Goal: Navigation & Orientation: Find specific page/section

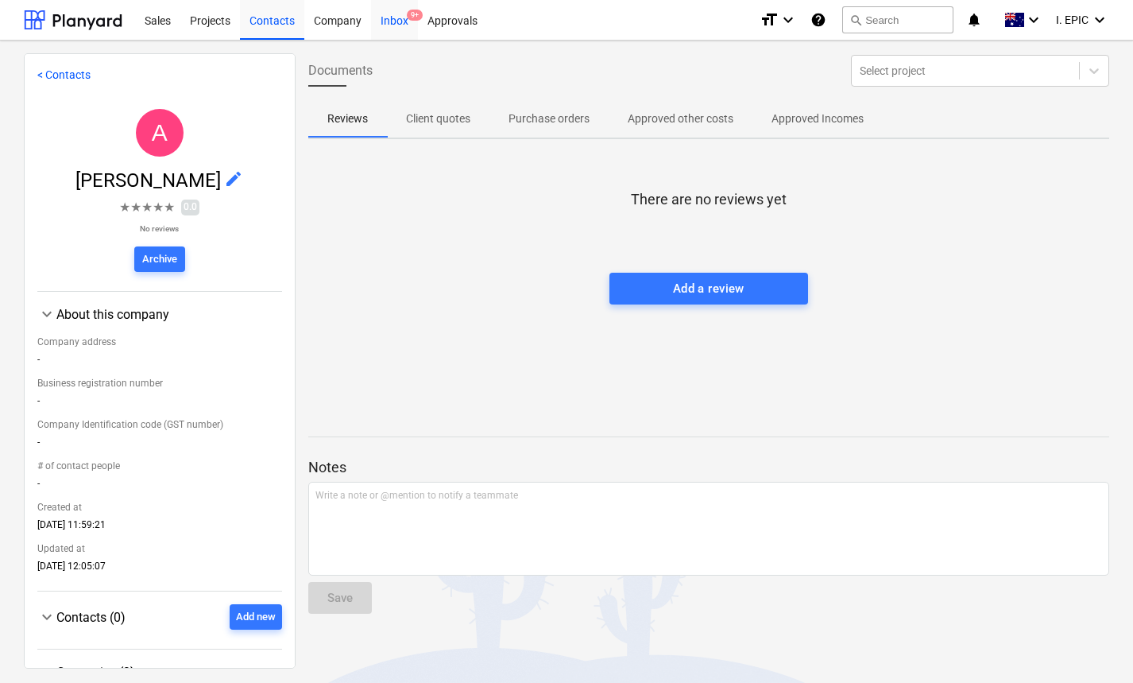
click at [389, 16] on div "Inbox 9+" at bounding box center [394, 19] width 47 height 41
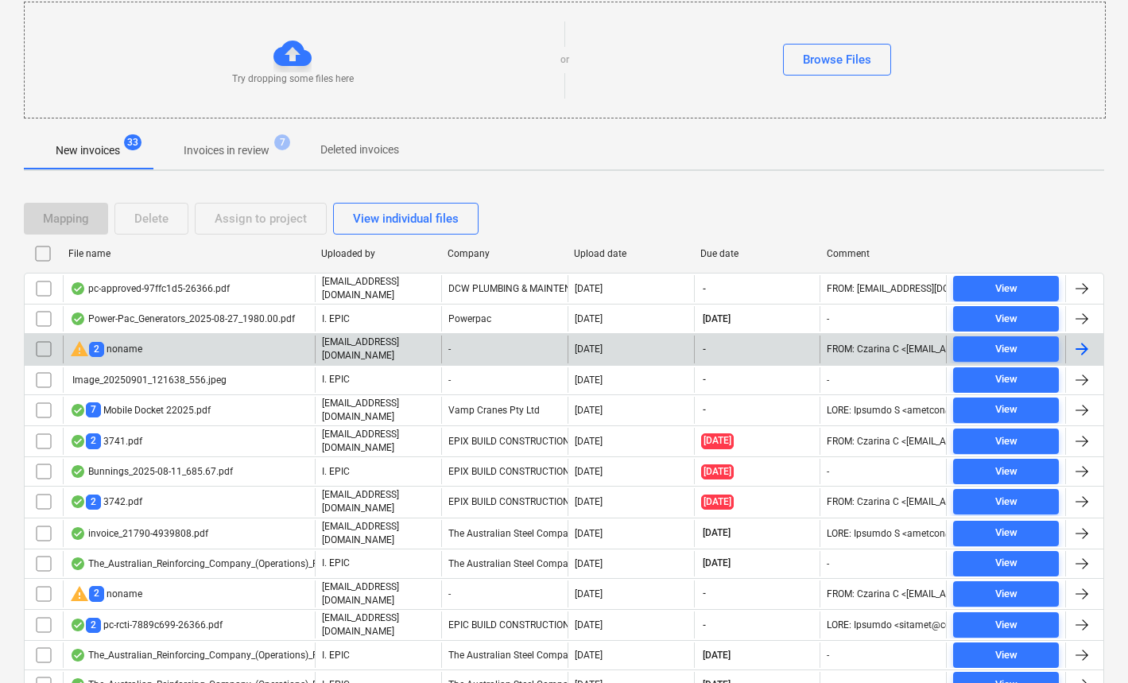
scroll to position [200, 0]
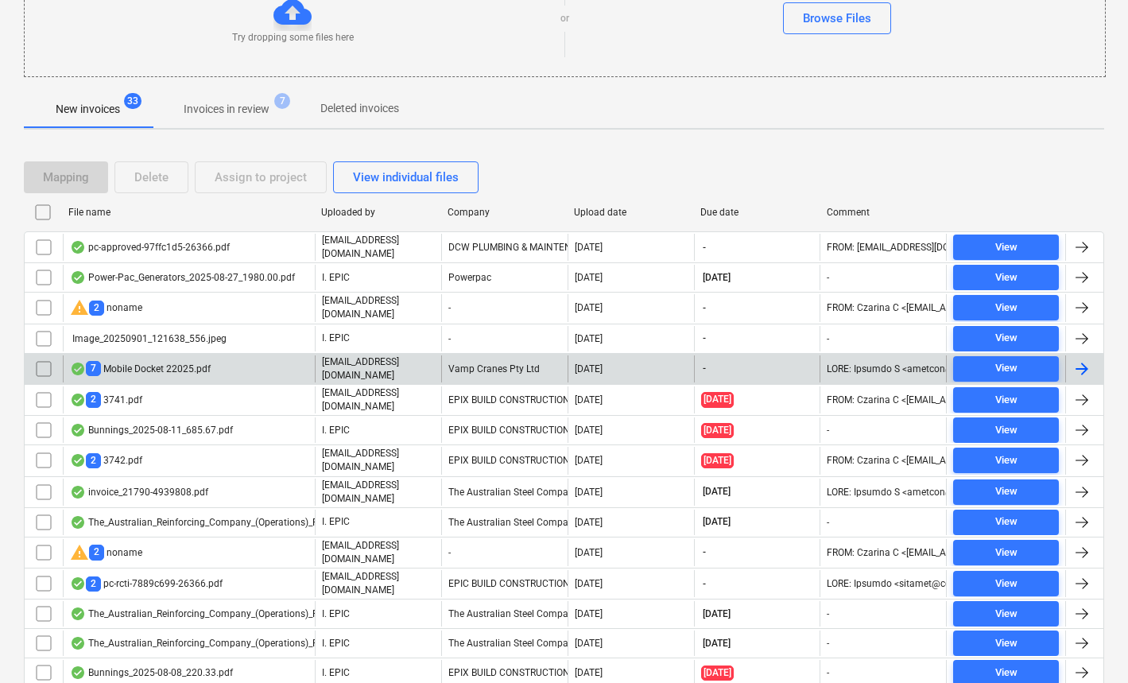
click at [241, 366] on div "7 Mobile Docket 22025.pdf" at bounding box center [189, 368] width 252 height 27
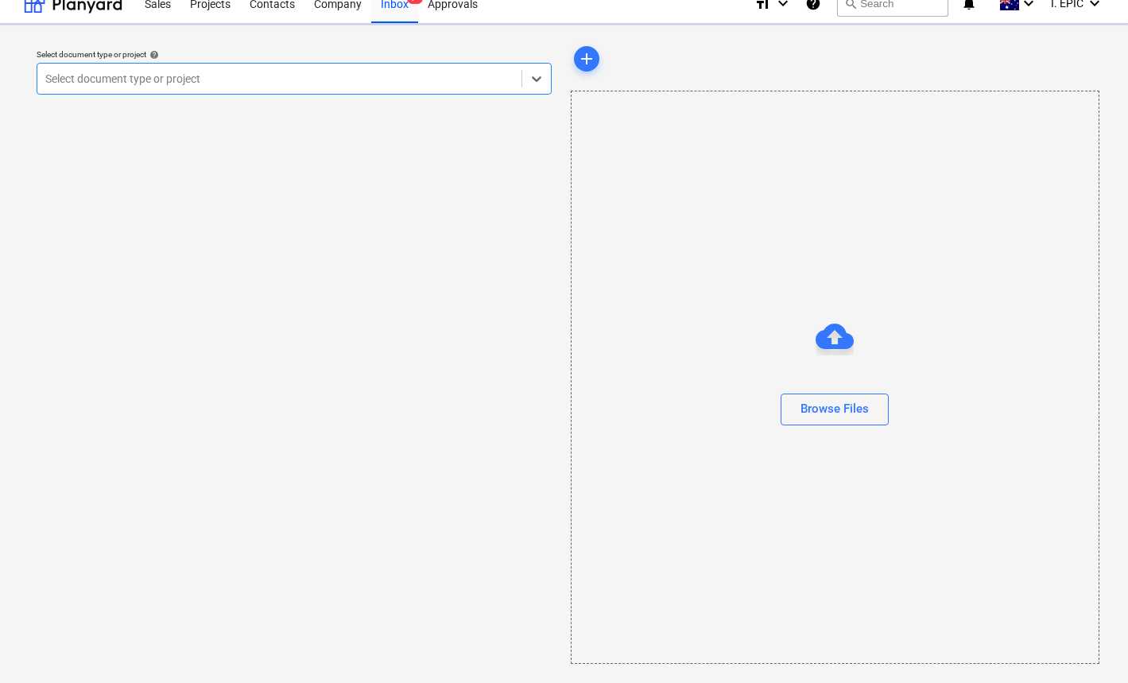
scroll to position [17, 0]
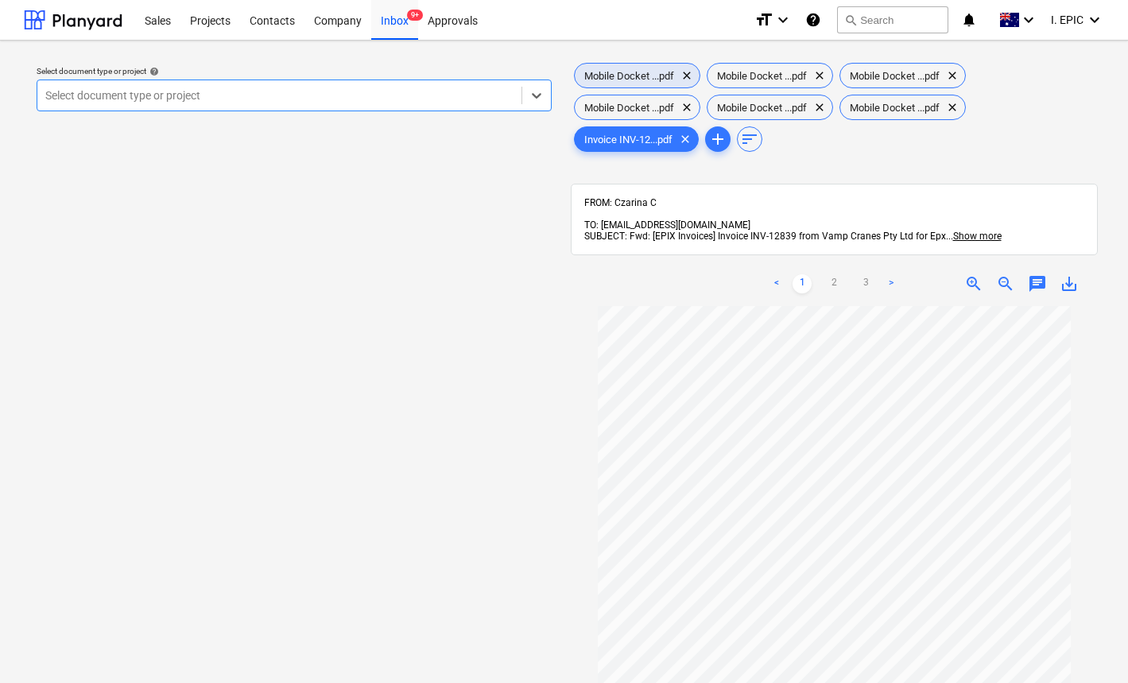
click at [640, 77] on span "Mobile Docket ...pdf" at bounding box center [629, 76] width 109 height 12
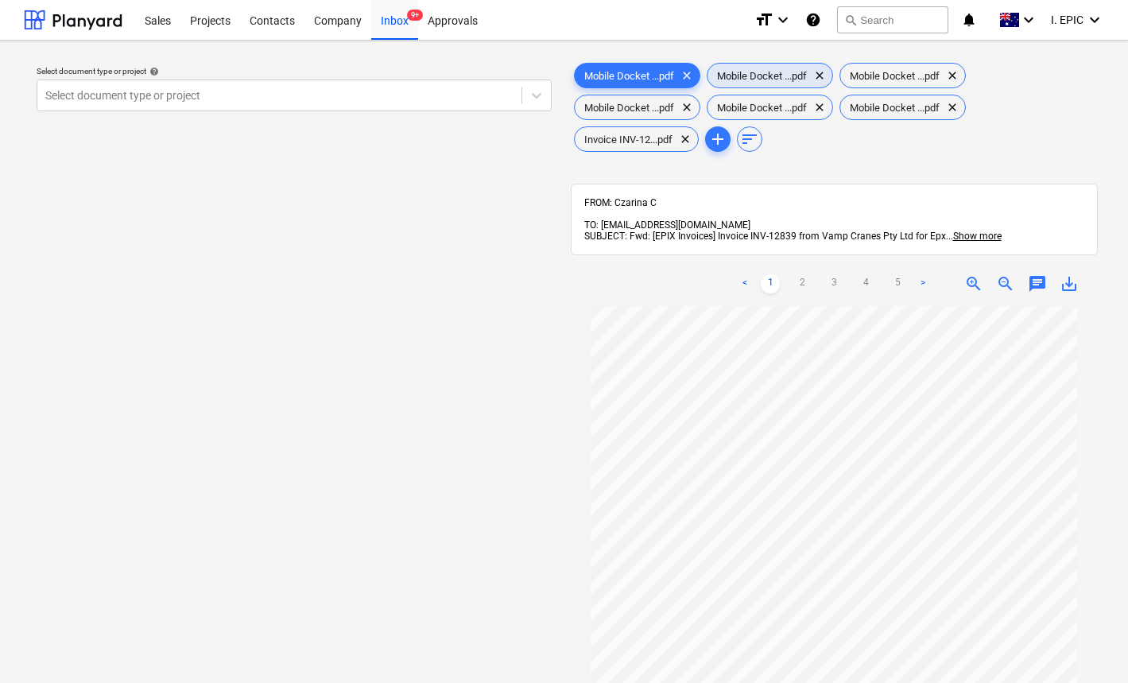
click at [753, 81] on div "Mobile Docket ...pdf clear" at bounding box center [769, 75] width 126 height 25
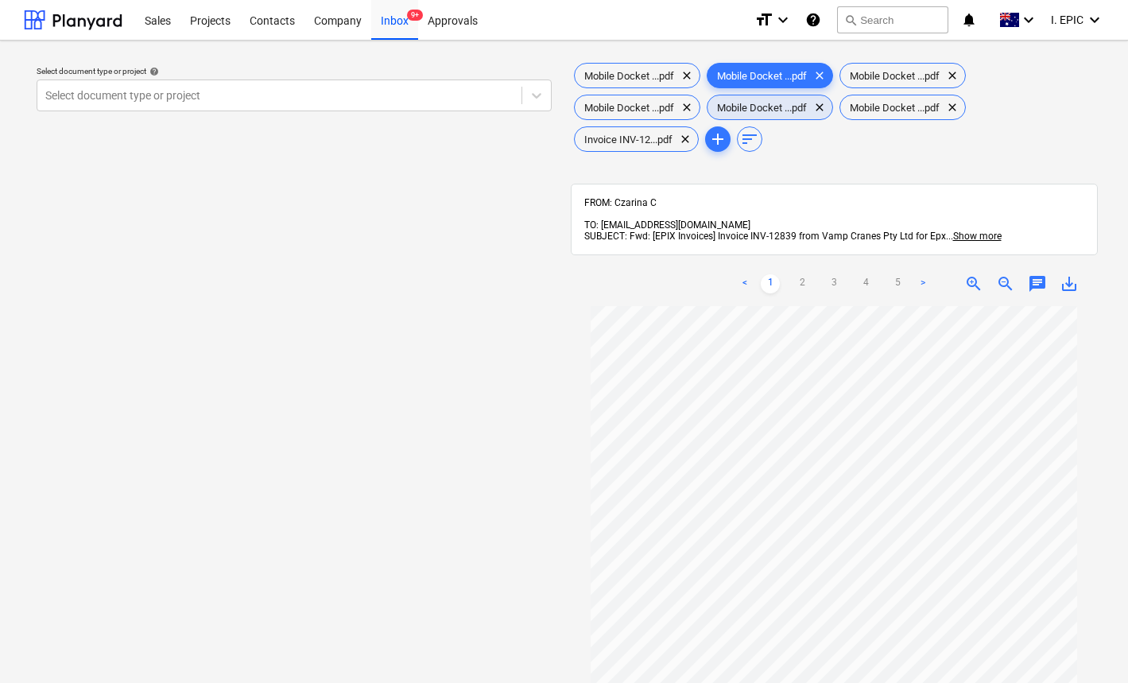
click at [757, 103] on span "Mobile Docket ...pdf" at bounding box center [761, 108] width 109 height 12
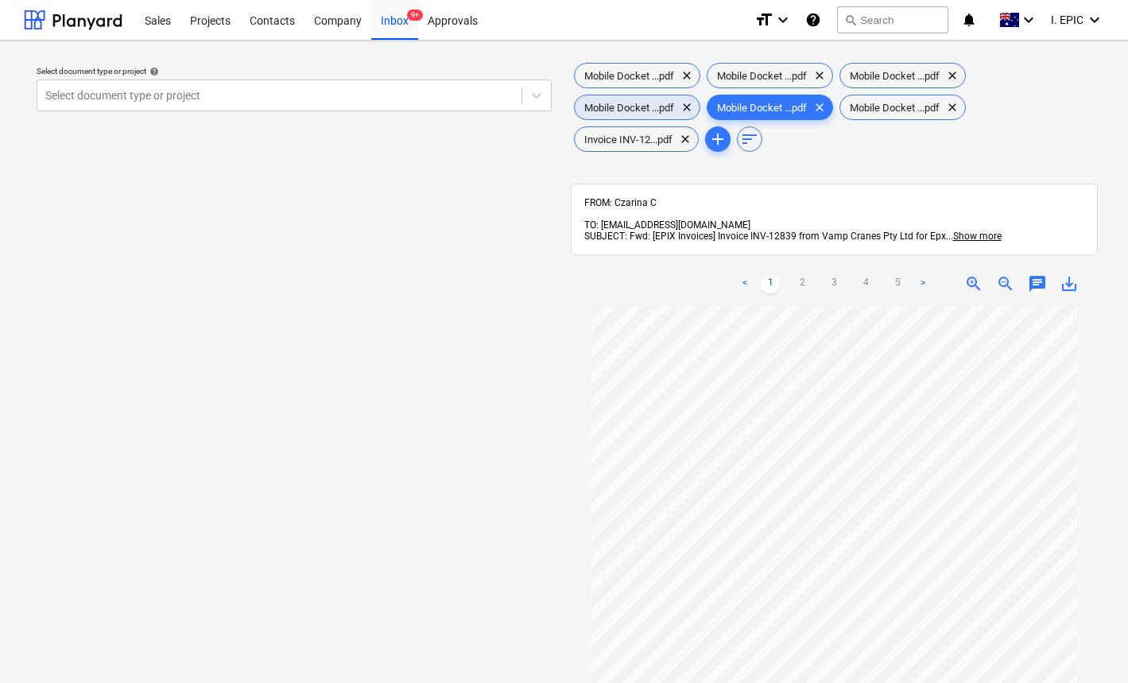
click at [644, 107] on span "Mobile Docket ...pdf" at bounding box center [629, 108] width 109 height 12
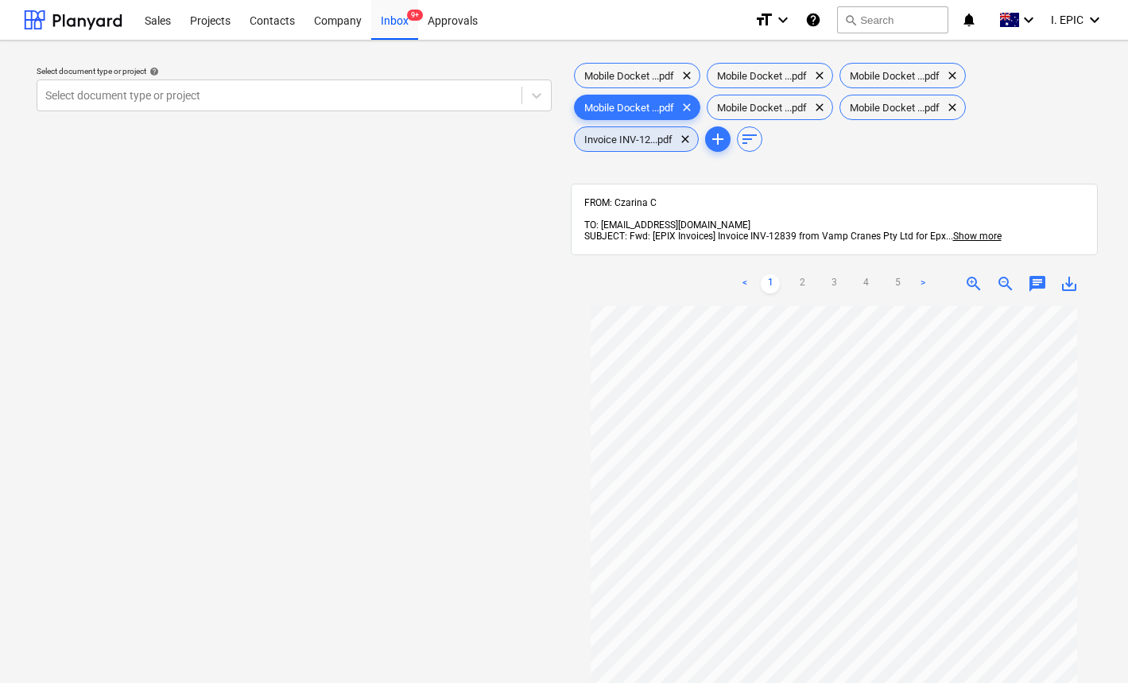
click at [637, 137] on span "Invoice INV-12...pdf" at bounding box center [628, 140] width 107 height 12
click at [442, 196] on div "Select document type or project help Select document type or project" at bounding box center [294, 501] width 540 height 897
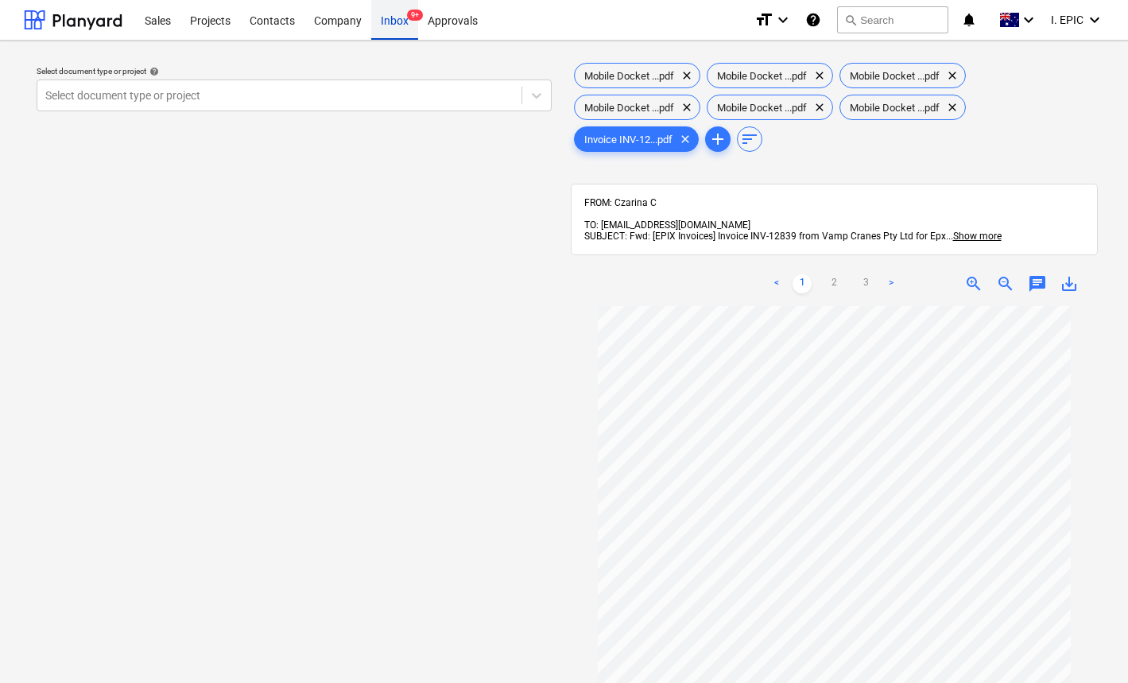
click at [394, 25] on div "Inbox 9+" at bounding box center [394, 19] width 47 height 41
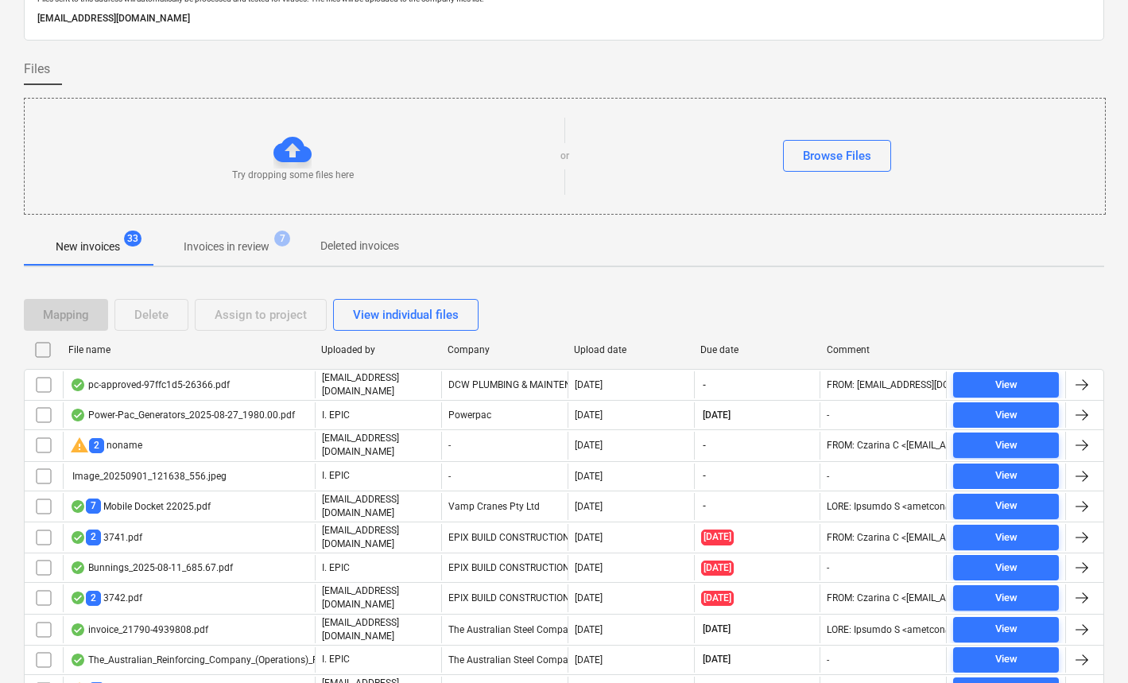
scroll to position [155, 0]
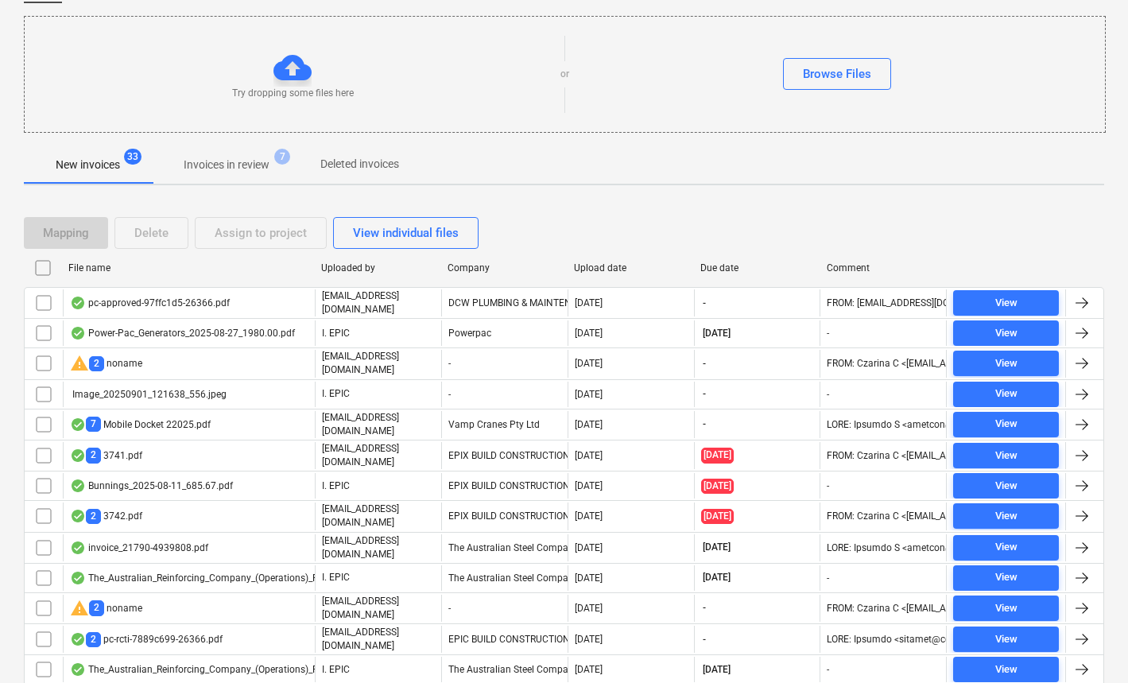
click at [648, 215] on div "Mapping Delete Assign to project View individual files" at bounding box center [564, 233] width 1080 height 45
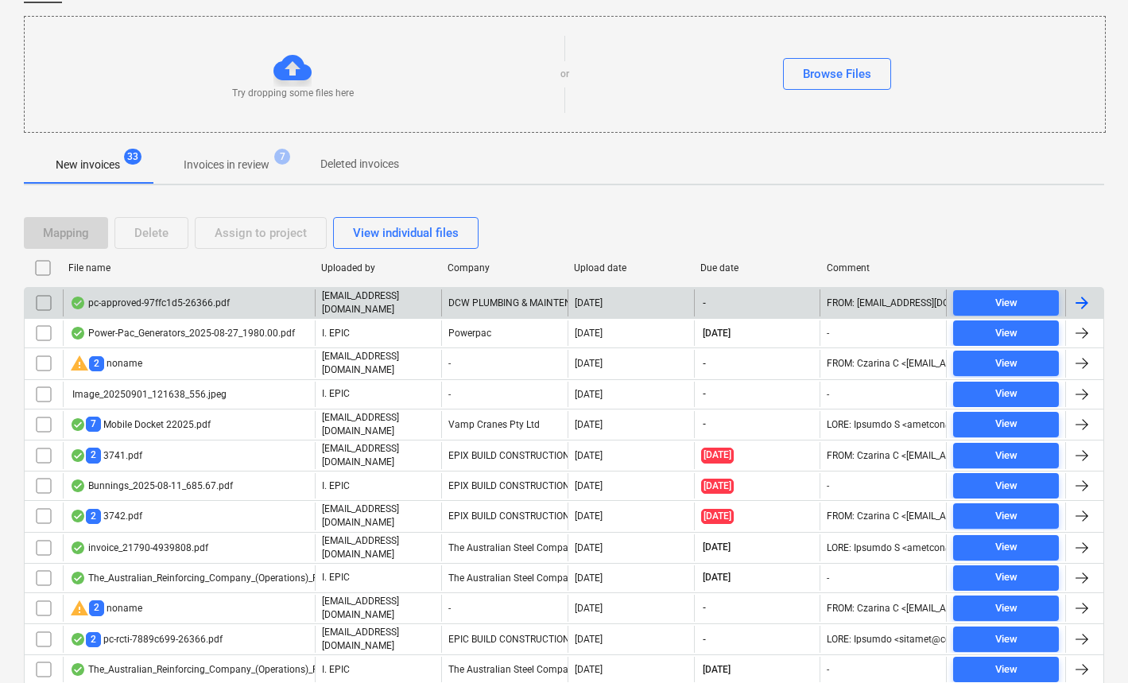
click at [468, 308] on div "DCW PLUMBING & MAINTENANCE PTY LTD" at bounding box center [504, 302] width 126 height 27
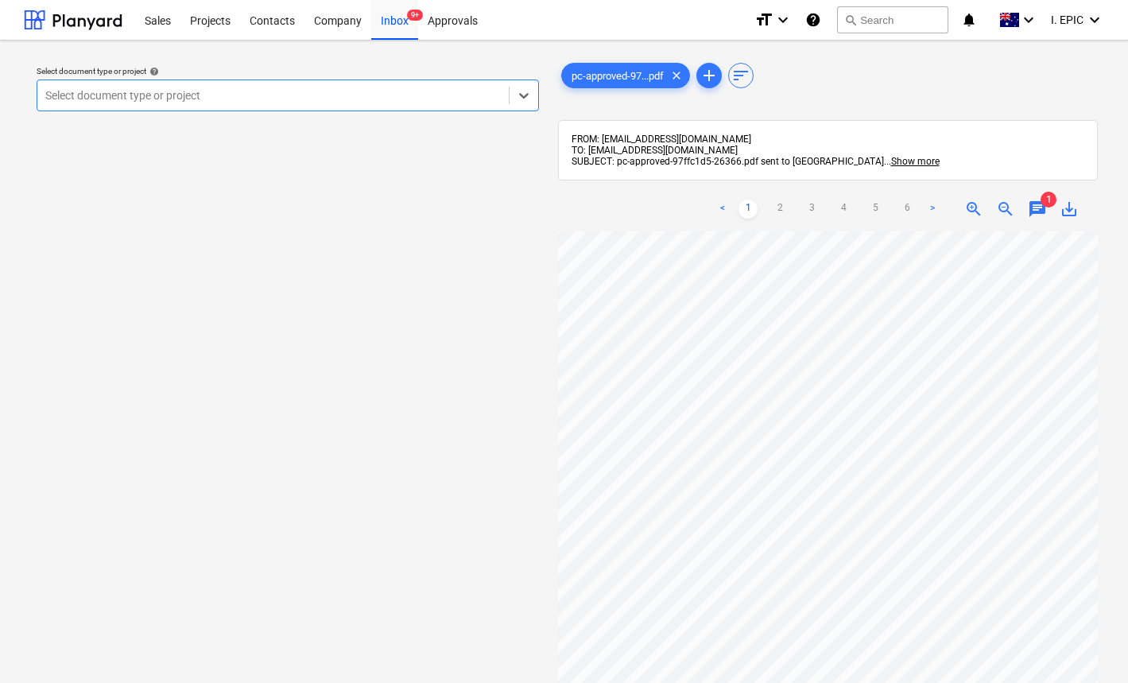
scroll to position [0, 137]
click at [779, 207] on link "2" at bounding box center [779, 208] width 19 height 19
click at [812, 207] on link "3" at bounding box center [811, 208] width 19 height 19
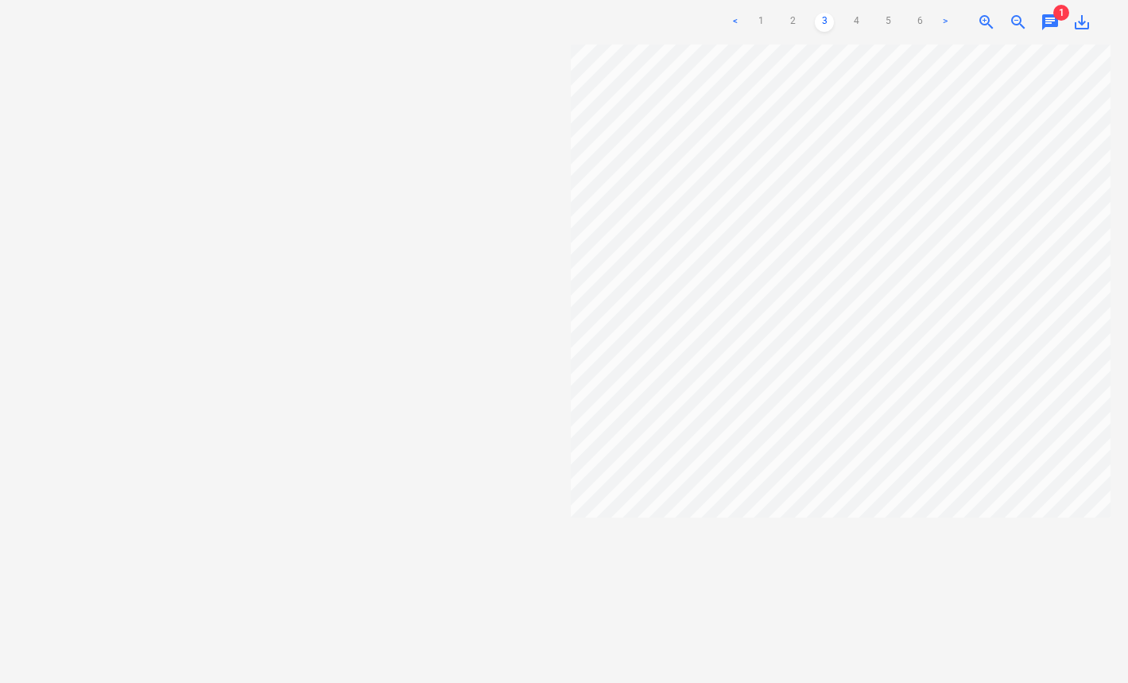
scroll to position [0, 0]
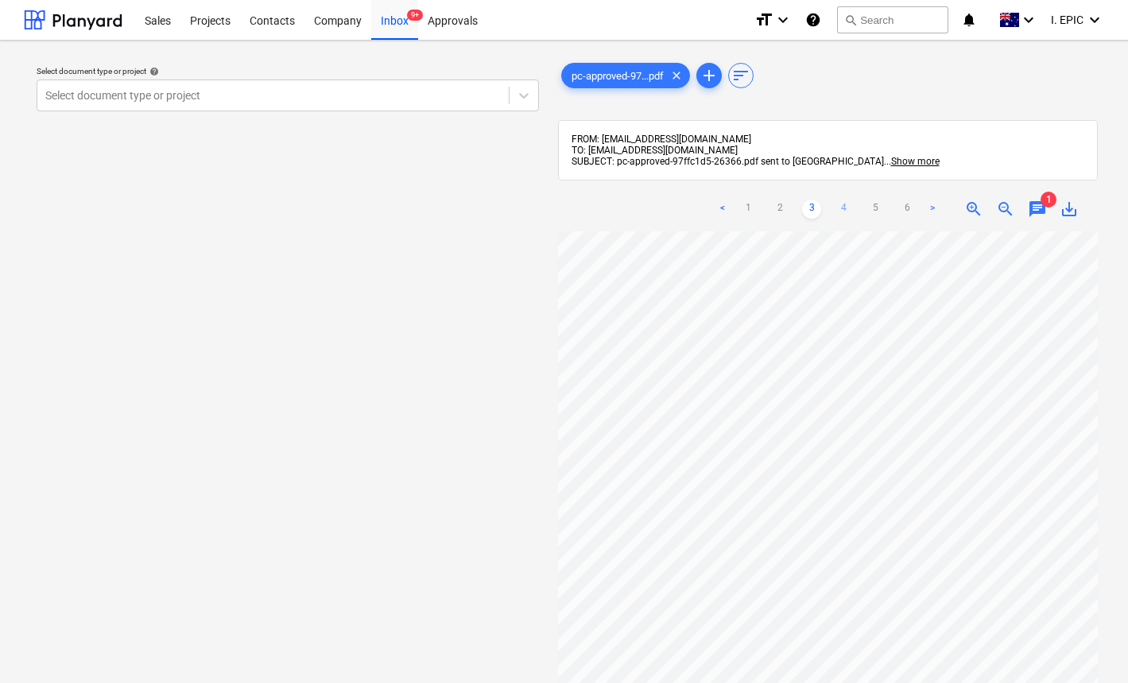
click at [844, 208] on link "4" at bounding box center [843, 208] width 19 height 19
click at [878, 214] on link "5" at bounding box center [874, 208] width 19 height 19
click at [911, 206] on link "6" at bounding box center [906, 208] width 19 height 19
click at [748, 210] on link "1" at bounding box center [747, 208] width 19 height 19
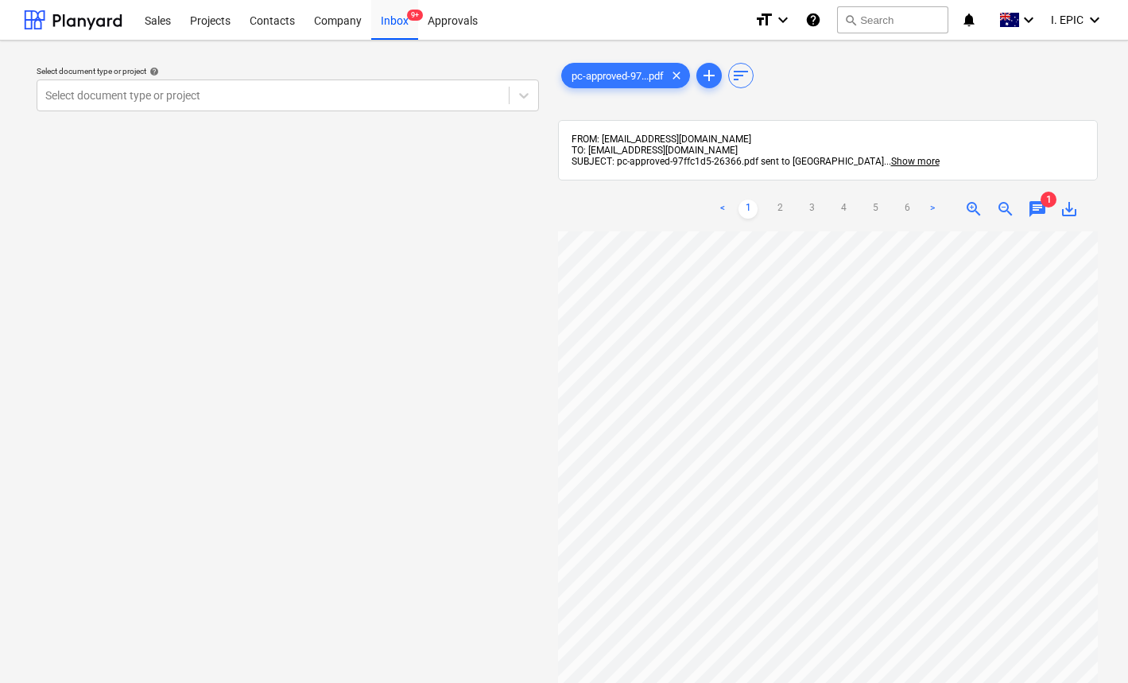
click at [971, 207] on span "zoom_in" at bounding box center [973, 208] width 19 height 19
click at [370, 273] on div "Select document type or project help Select document type or project" at bounding box center [288, 464] width 528 height 822
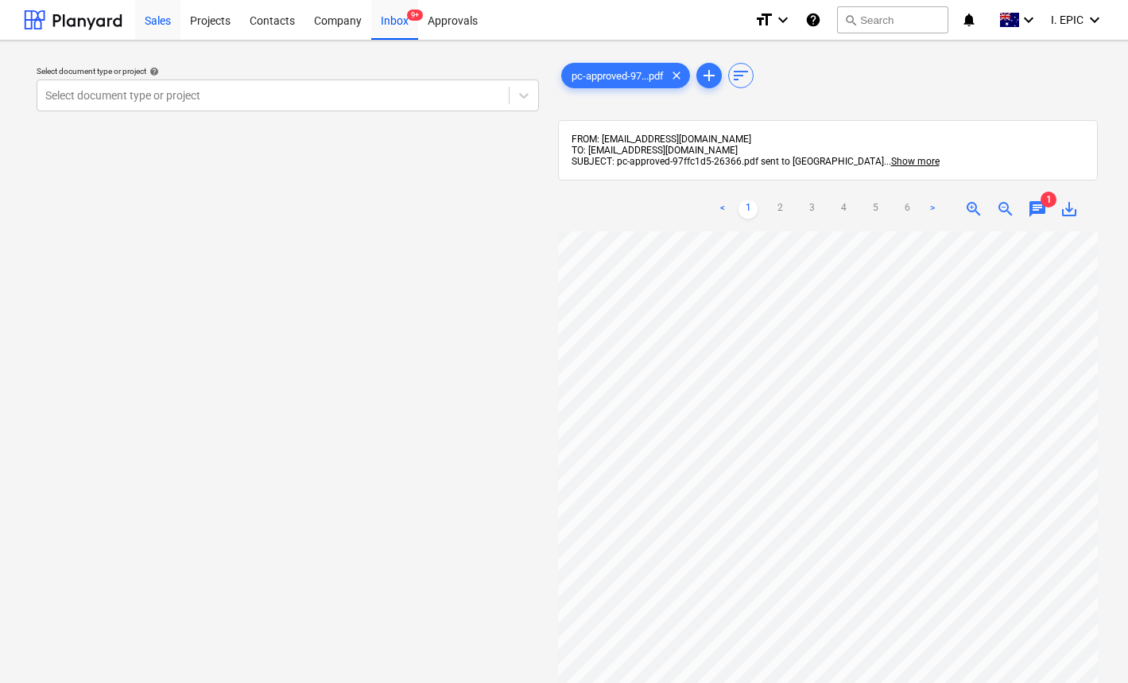
click at [153, 15] on div "Sales" at bounding box center [157, 19] width 45 height 41
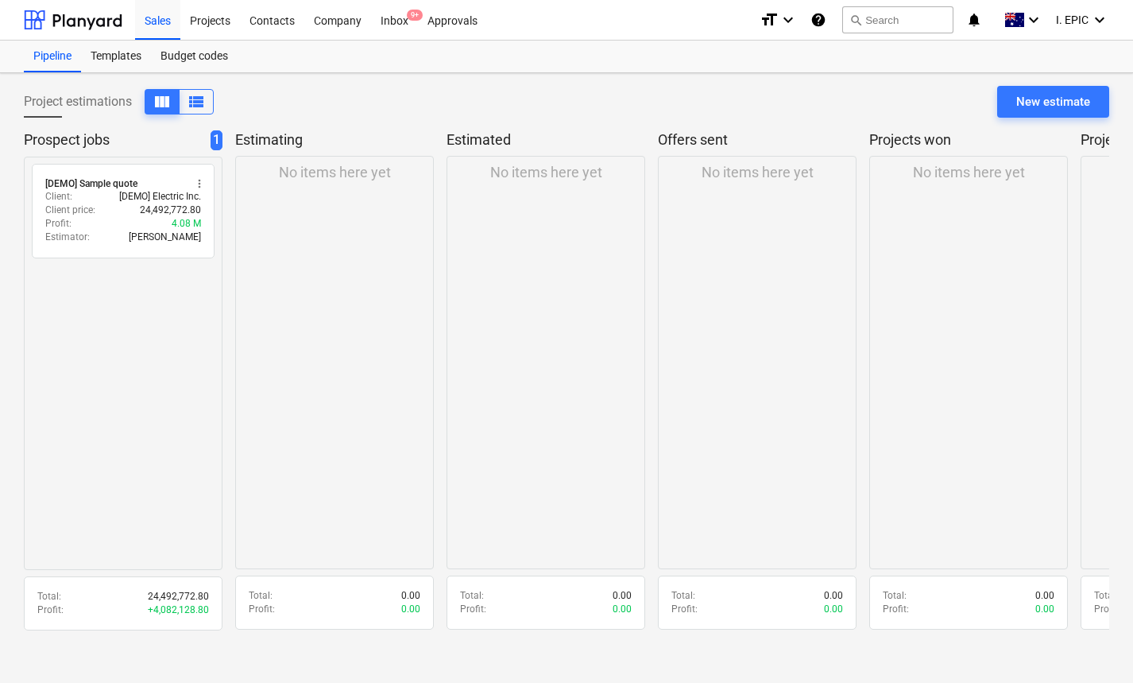
click at [341, 93] on div "Project estimations view_column view_list New estimate" at bounding box center [567, 108] width 1086 height 45
click at [408, 17] on span "9+" at bounding box center [415, 15] width 16 height 11
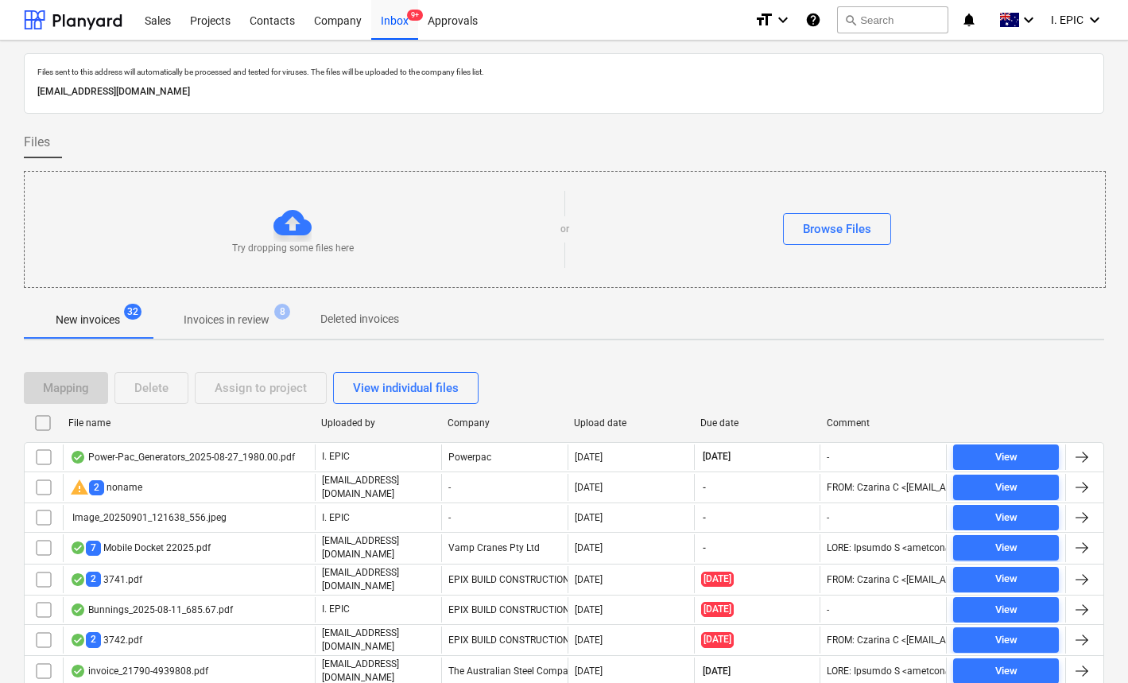
click at [238, 315] on p "Invoices in review" at bounding box center [227, 320] width 86 height 17
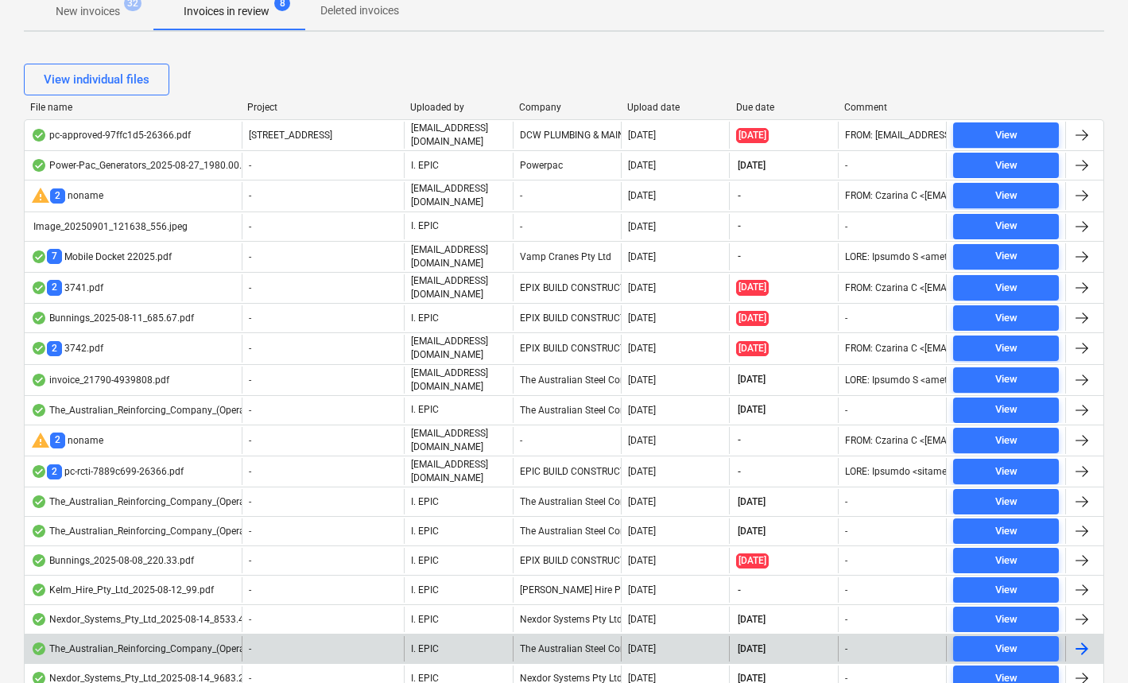
scroll to position [75, 0]
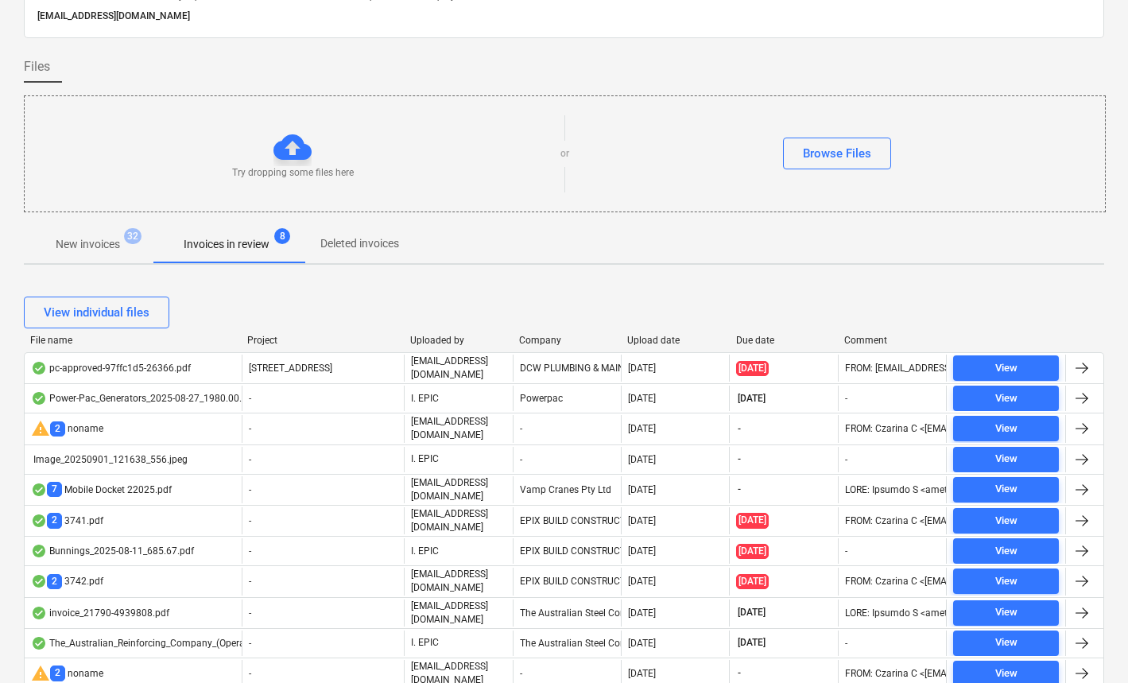
click at [428, 292] on div "View individual files" at bounding box center [564, 312] width 1080 height 45
click at [370, 242] on p "Deleted invoices" at bounding box center [359, 243] width 79 height 17
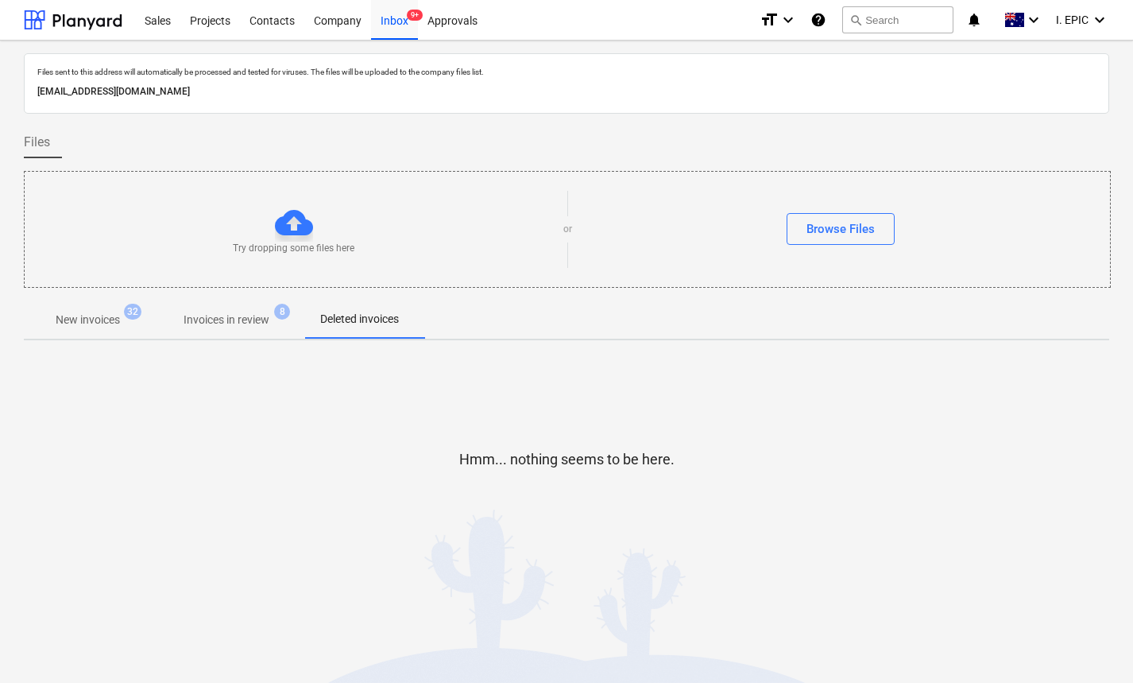
click at [248, 313] on p "Invoices in review" at bounding box center [227, 320] width 86 height 17
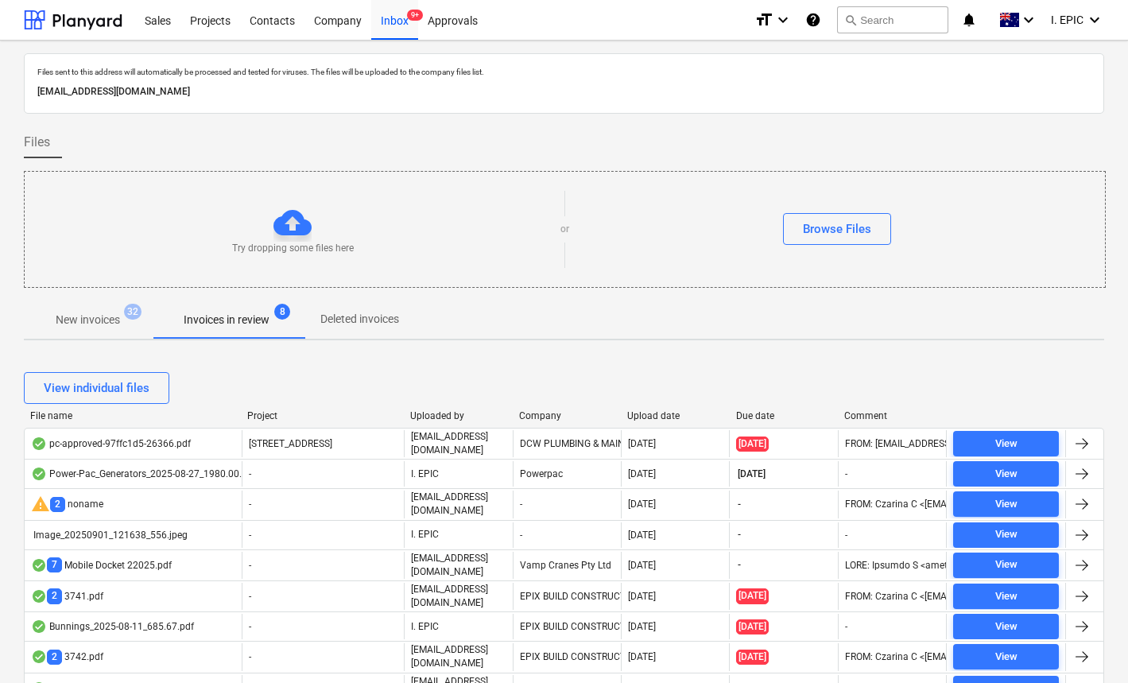
click at [109, 315] on p "New invoices" at bounding box center [88, 320] width 64 height 17
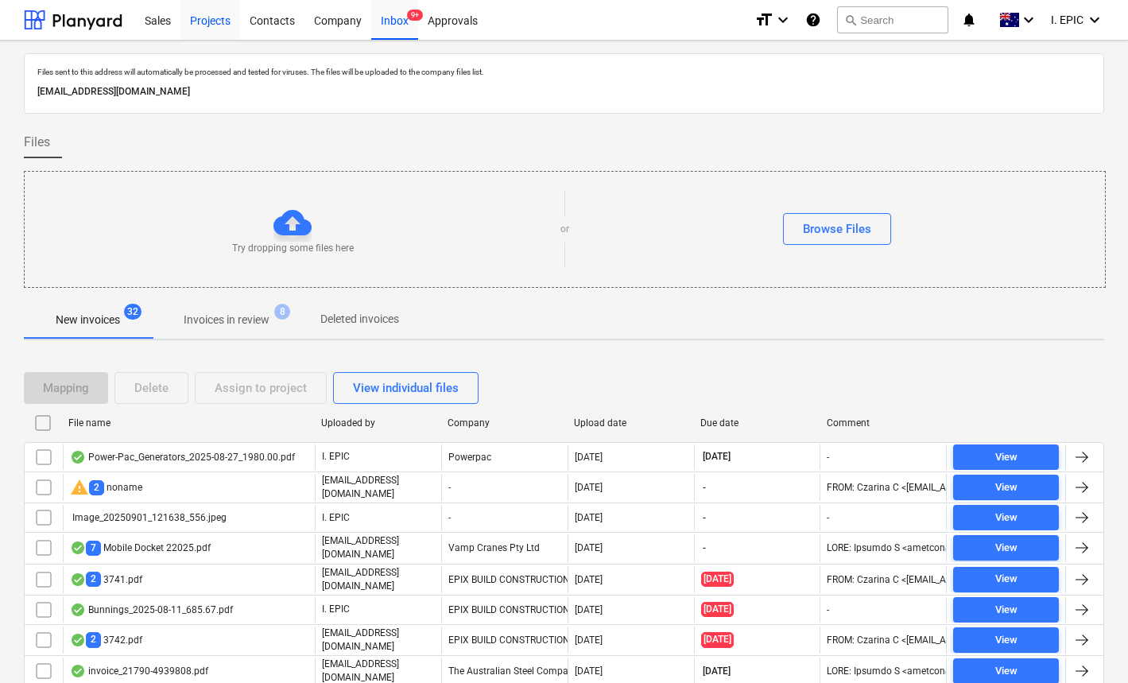
click at [213, 17] on div "Projects" at bounding box center [210, 19] width 60 height 41
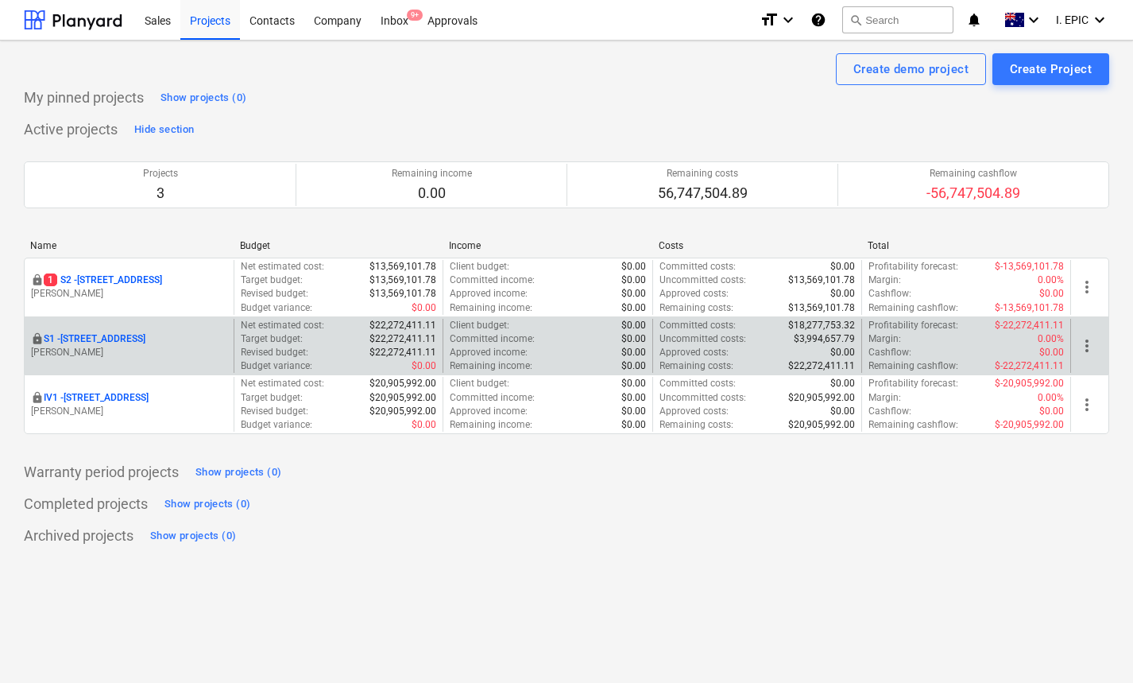
click at [110, 337] on p "S1 - [STREET_ADDRESS]" at bounding box center [95, 339] width 102 height 14
